Goal: Task Accomplishment & Management: Use online tool/utility

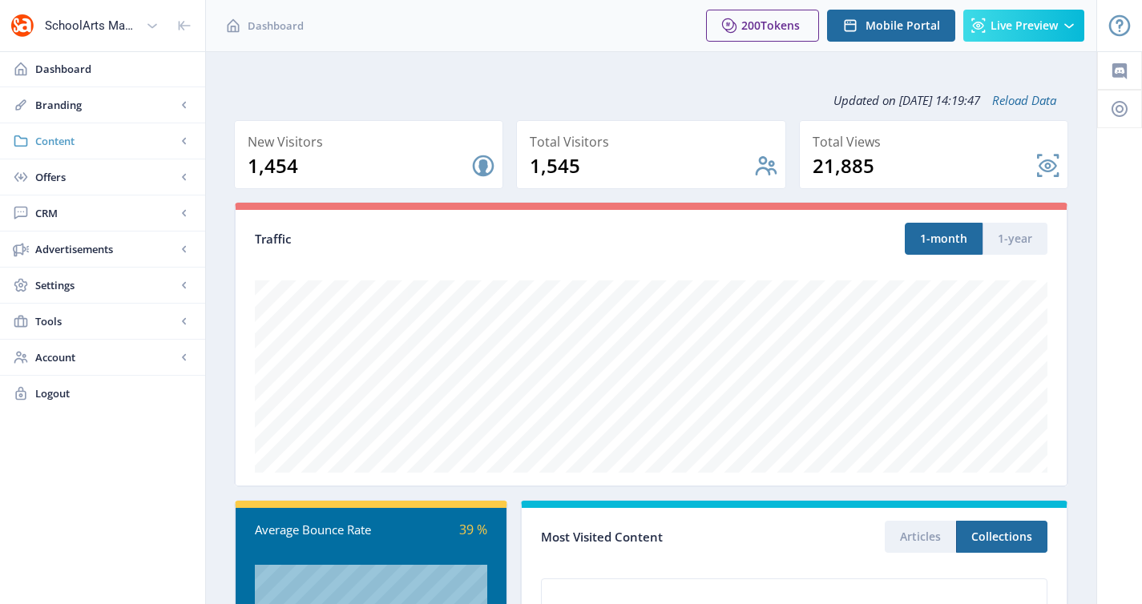
click at [143, 142] on span "Content" at bounding box center [105, 141] width 141 height 16
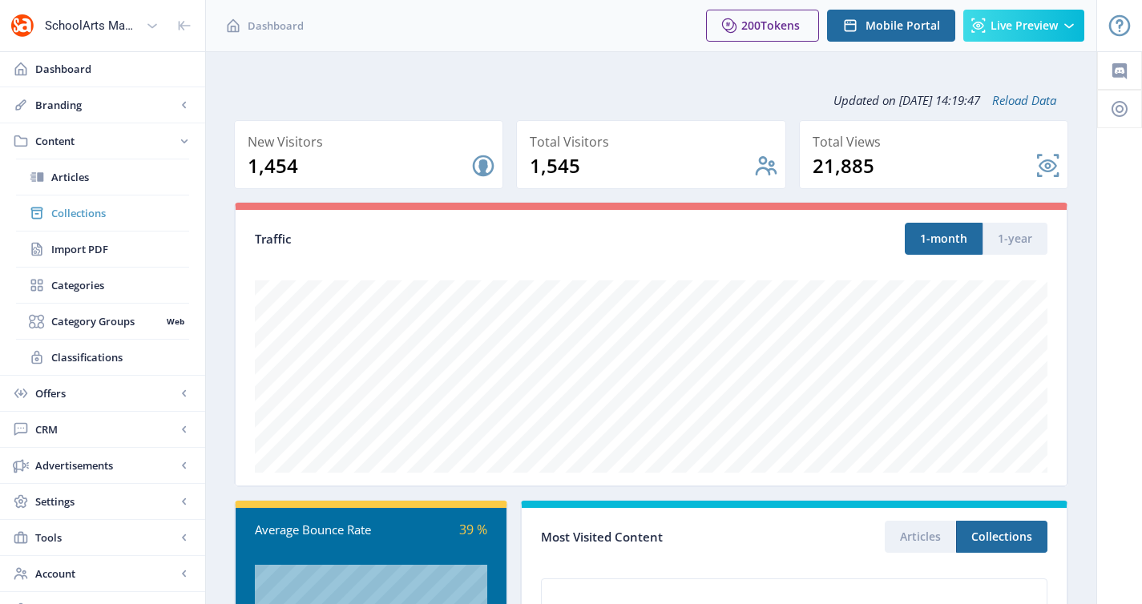
click at [132, 196] on link "Collections" at bounding box center [102, 212] width 173 height 35
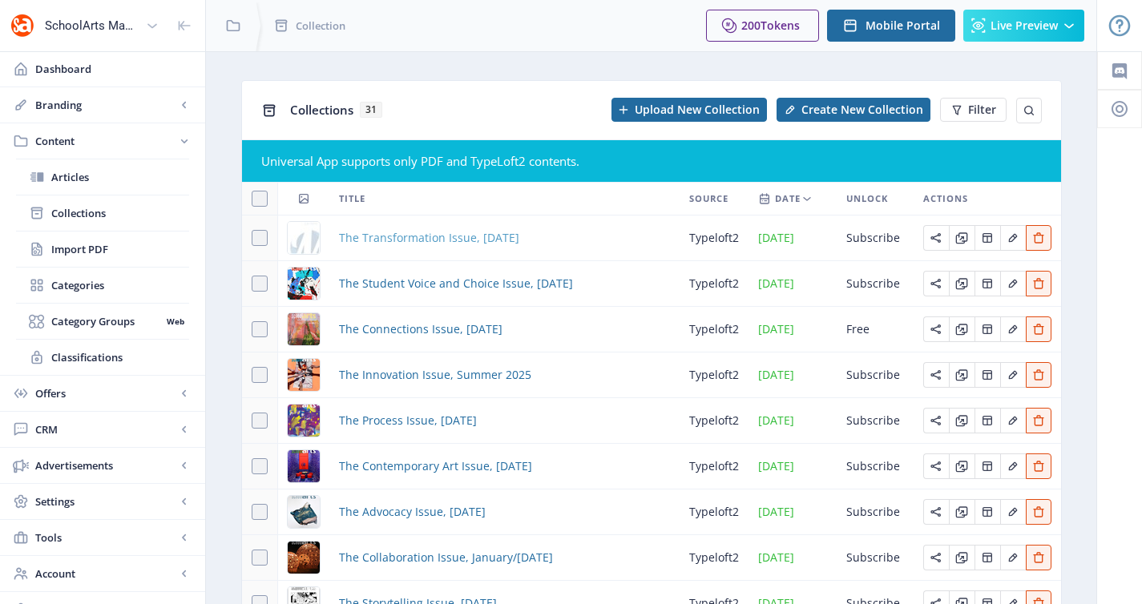
click at [362, 243] on span "The Transformation Issue, [DATE]" at bounding box center [429, 237] width 180 height 19
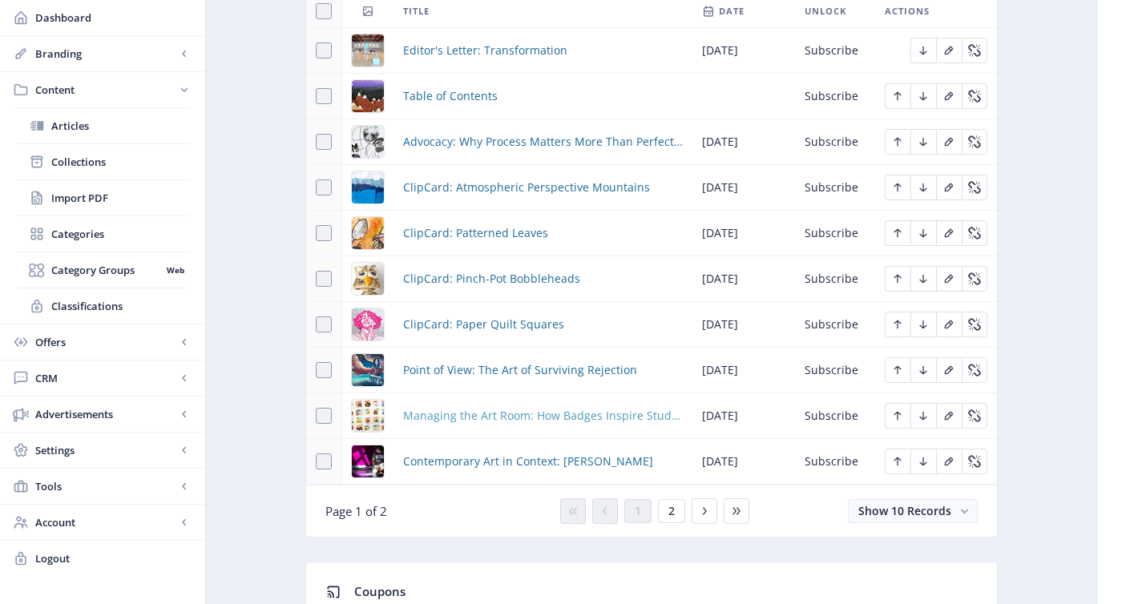
scroll to position [821, 0]
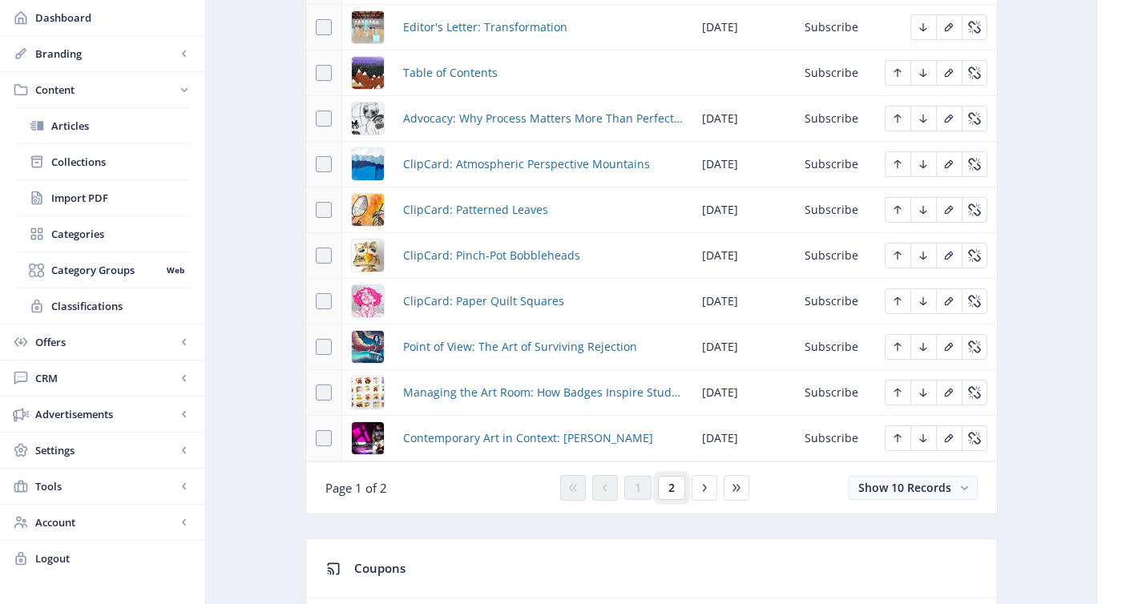
click at [673, 493] on span "2" at bounding box center [671, 487] width 6 height 13
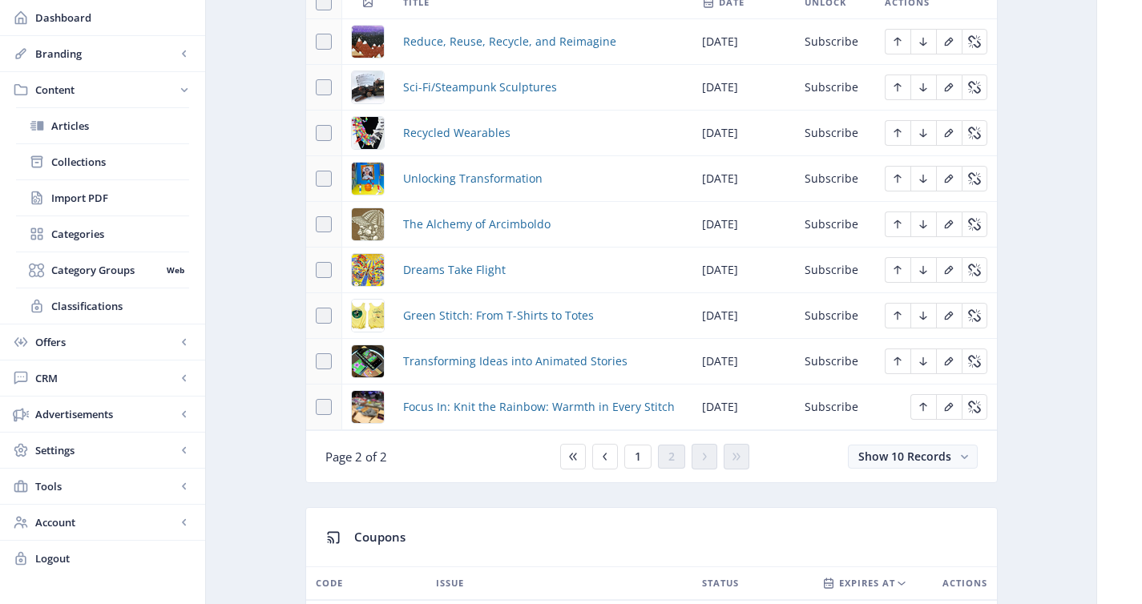
scroll to position [801, 0]
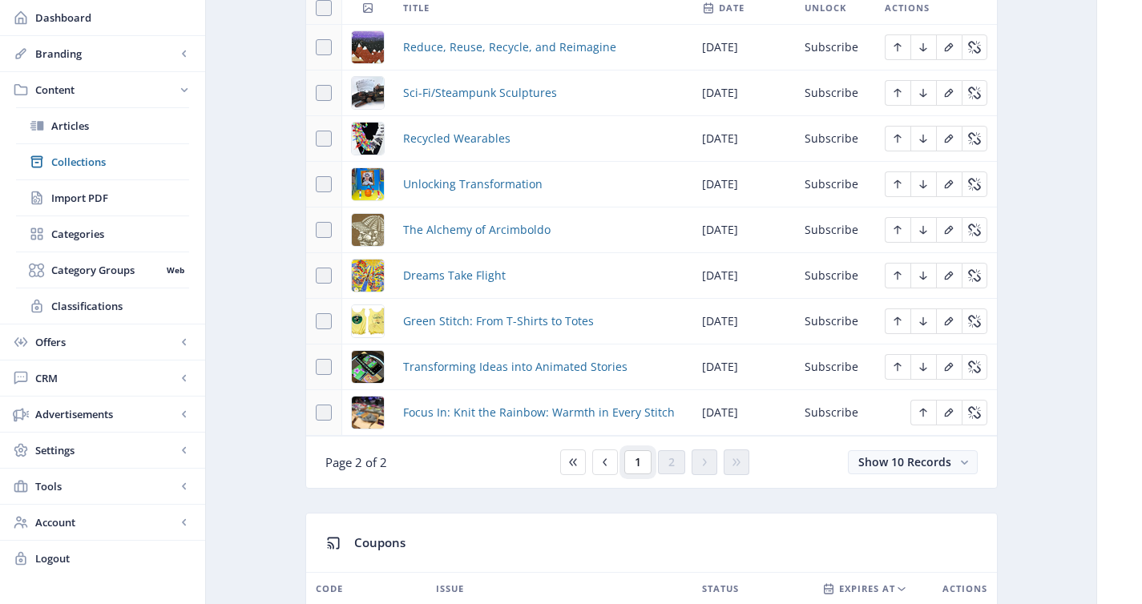
click at [632, 465] on button "1" at bounding box center [637, 462] width 27 height 24
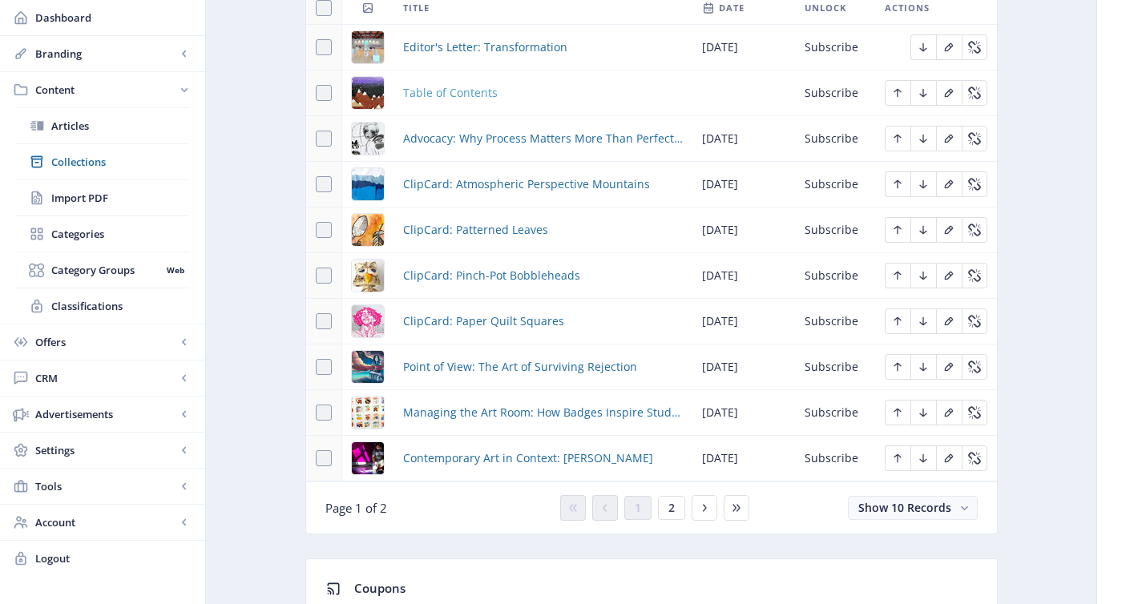
click at [469, 95] on span "Table of Contents" at bounding box center [450, 92] width 95 height 19
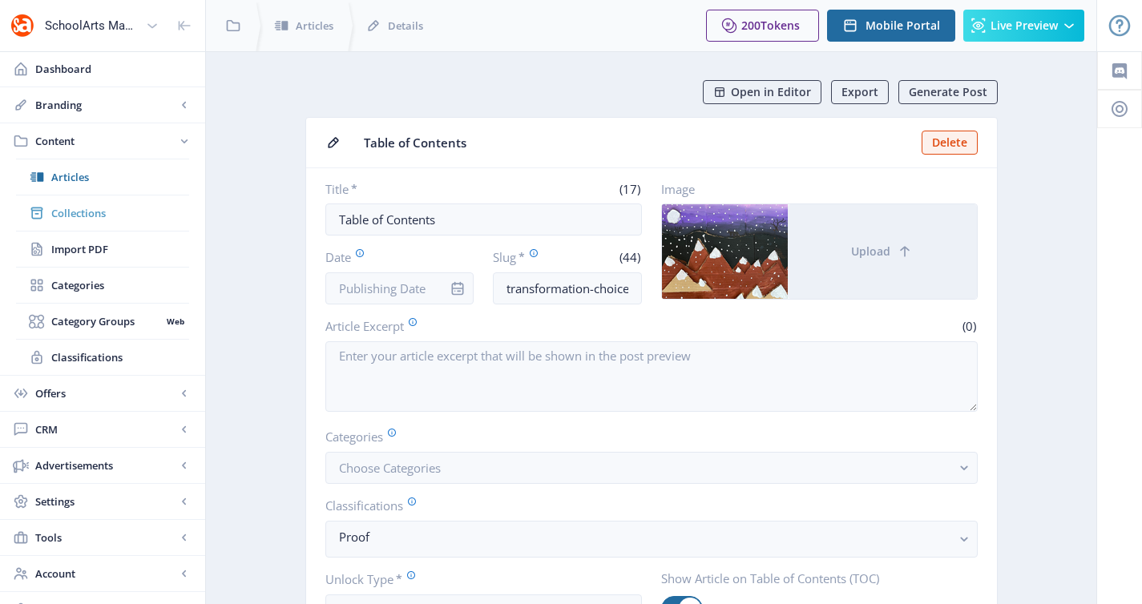
click at [119, 211] on span "Collections" at bounding box center [120, 213] width 138 height 16
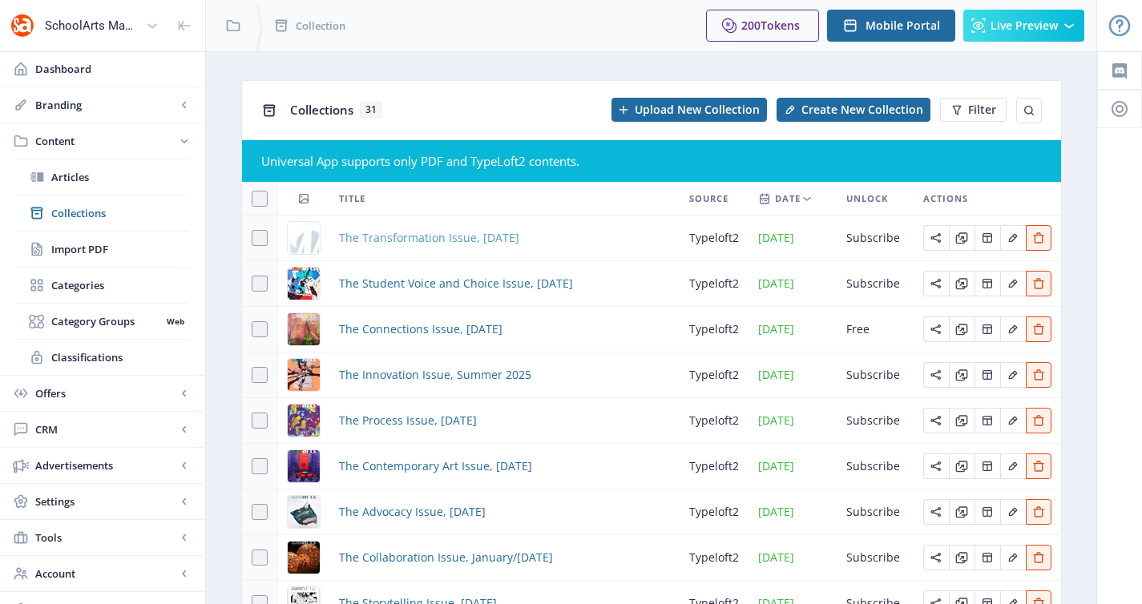
click at [425, 243] on span "The Transformation Issue, [DATE]" at bounding box center [429, 237] width 180 height 19
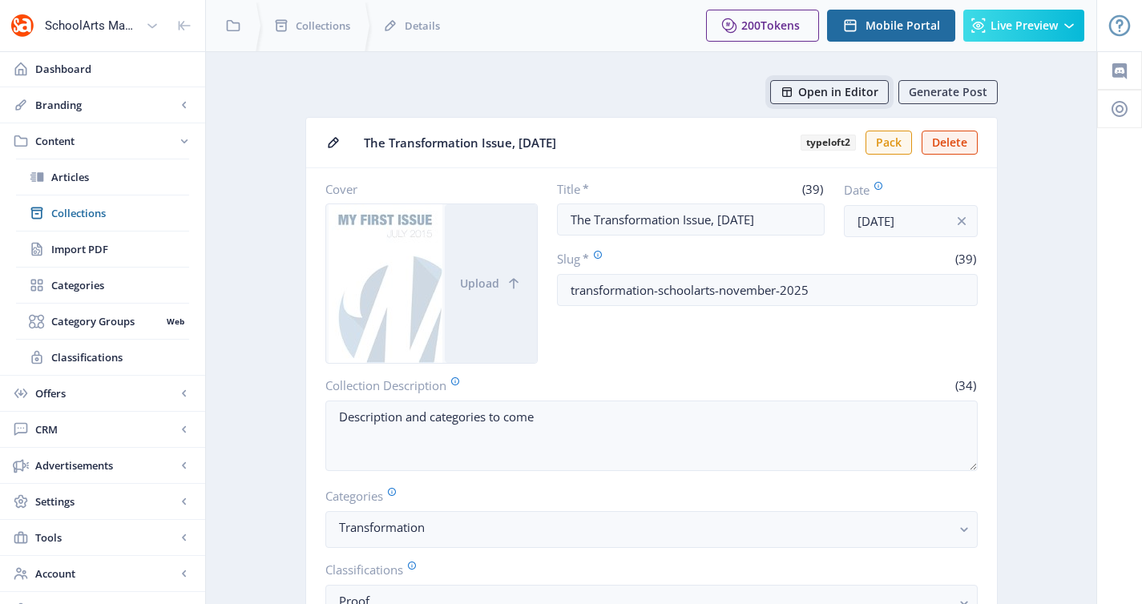
click at [824, 88] on span "Open in Editor" at bounding box center [838, 92] width 80 height 13
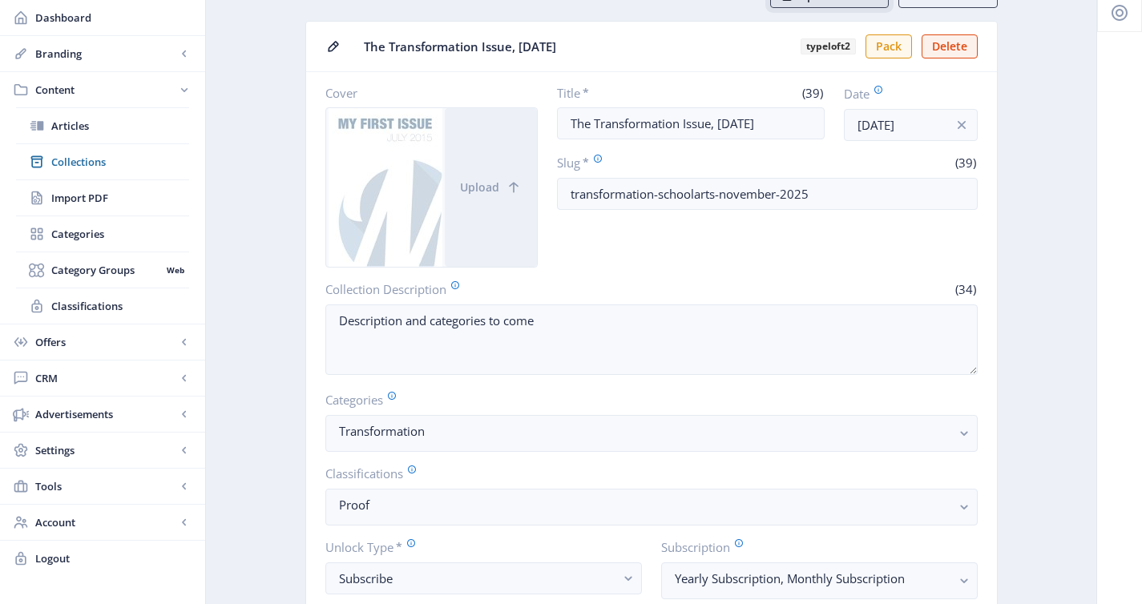
scroll to position [187, 0]
